Goal: Understand site structure: Understand site structure

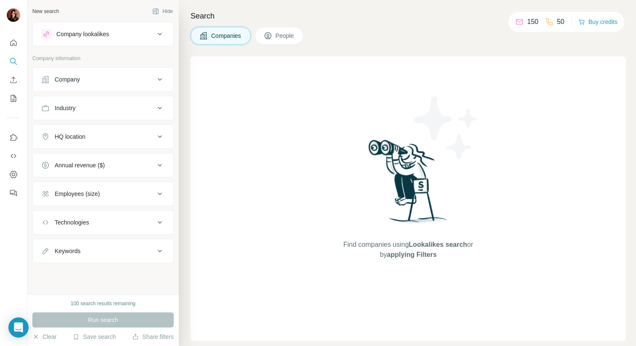
click at [52, 306] on div "100 search results remaining" at bounding box center [102, 304] width 141 height 8
click at [71, 34] on div "Company lookalikes" at bounding box center [82, 34] width 53 height 8
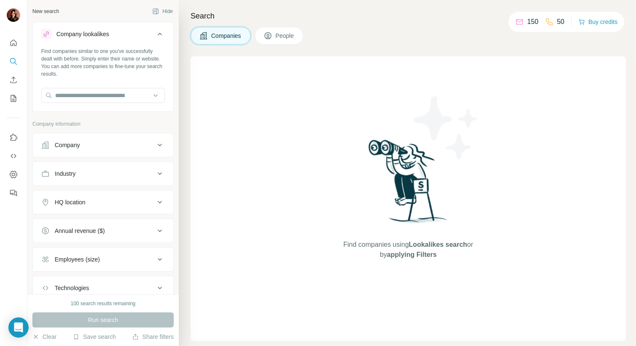
click at [72, 30] on div "Company lookalikes" at bounding box center [82, 34] width 53 height 8
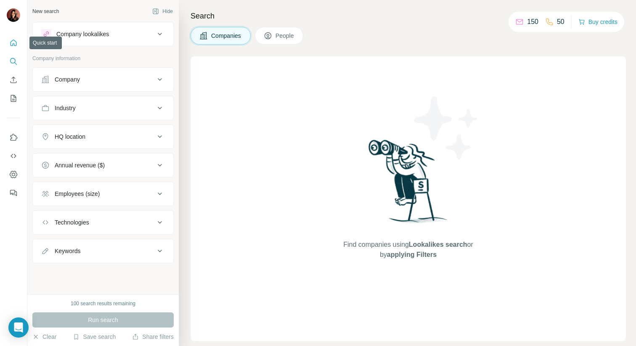
click at [11, 44] on icon "Quick start" at bounding box center [13, 43] width 8 height 8
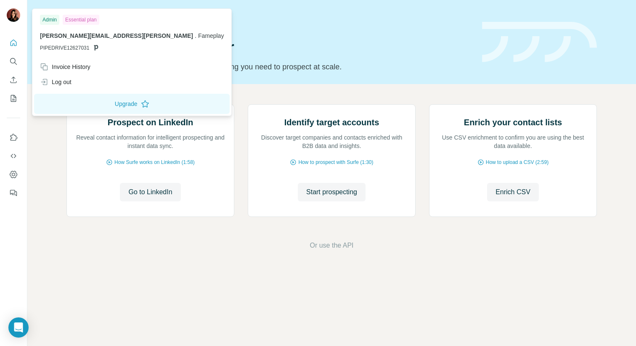
click at [13, 15] on img at bounding box center [13, 14] width 13 height 13
click at [329, 78] on div "Quick start Let’s prospect together Pick your starting point and we’ll provide …" at bounding box center [331, 42] width 609 height 84
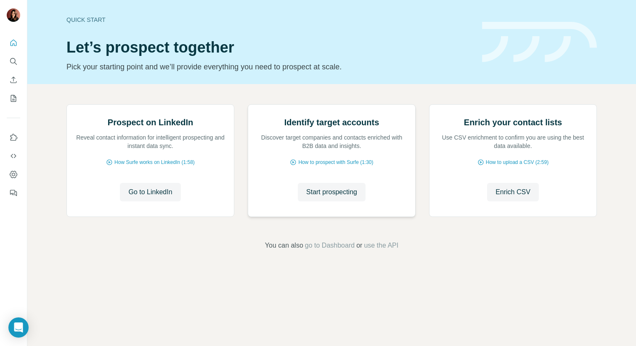
scroll to position [17, 0]
click at [11, 174] on icon "Dashboard" at bounding box center [13, 174] width 8 height 8
